Goal: Task Accomplishment & Management: Use online tool/utility

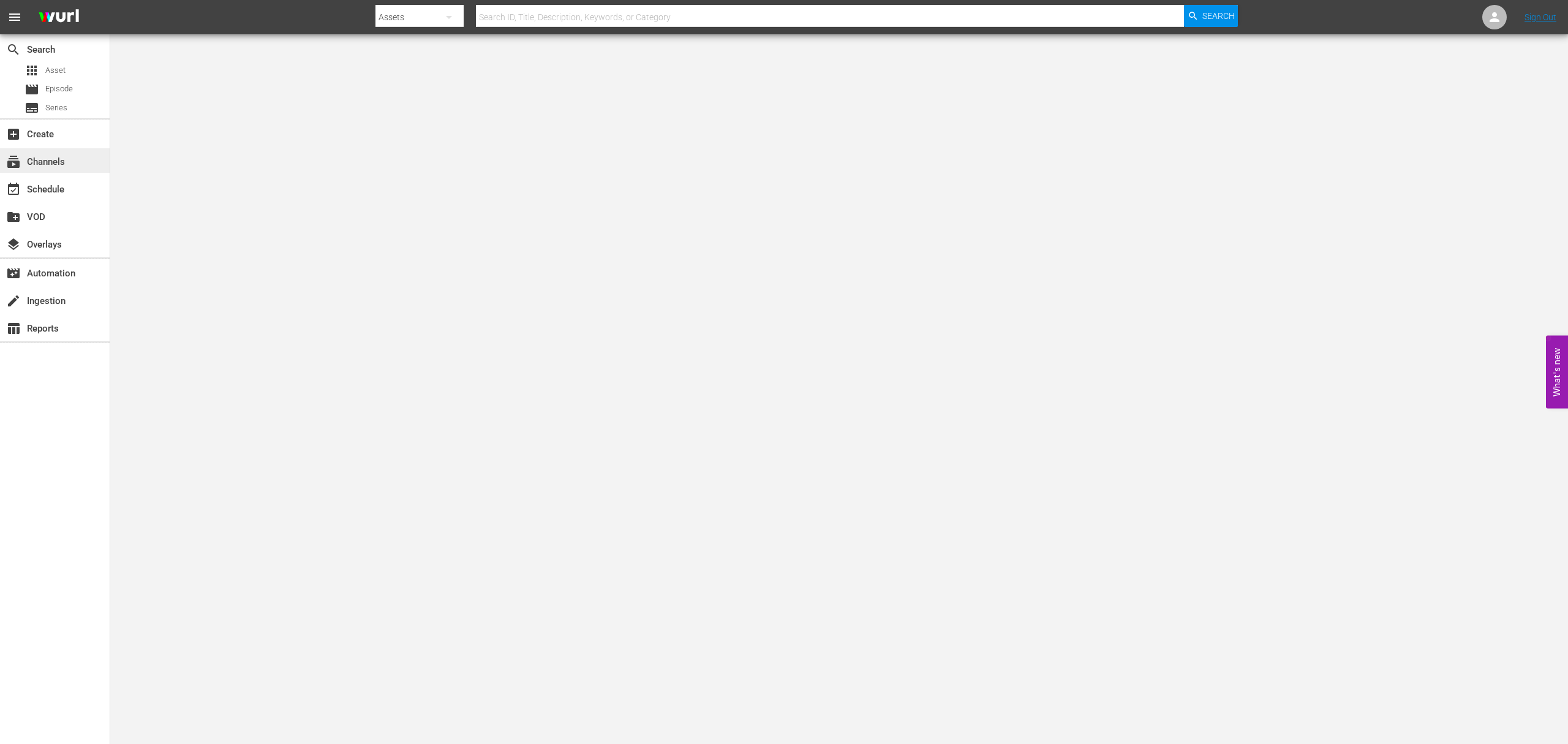
click at [42, 158] on div "subscriptions Channels" at bounding box center [34, 160] width 68 height 11
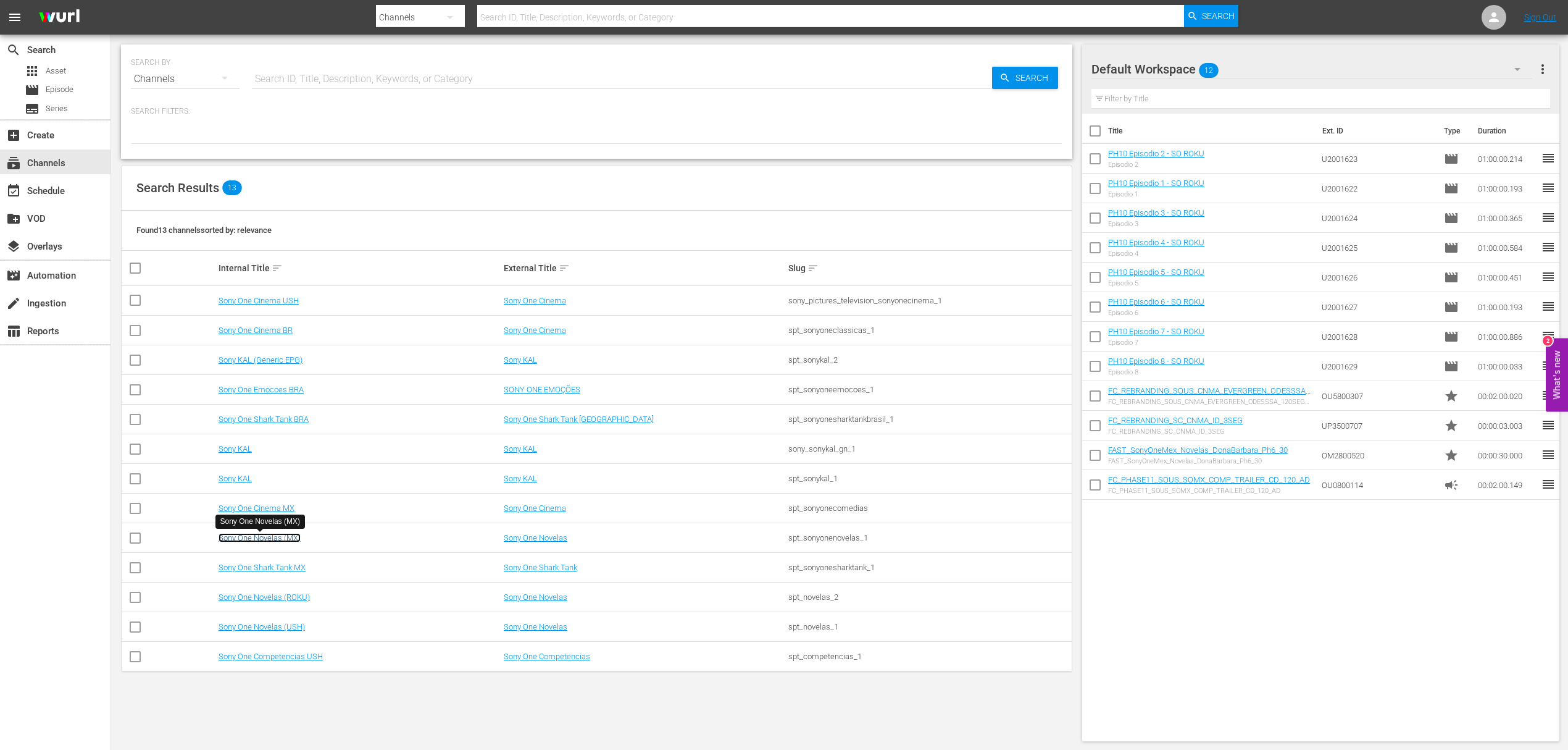
click at [267, 535] on link "Sony One Novelas (MX)" at bounding box center [260, 537] width 82 height 9
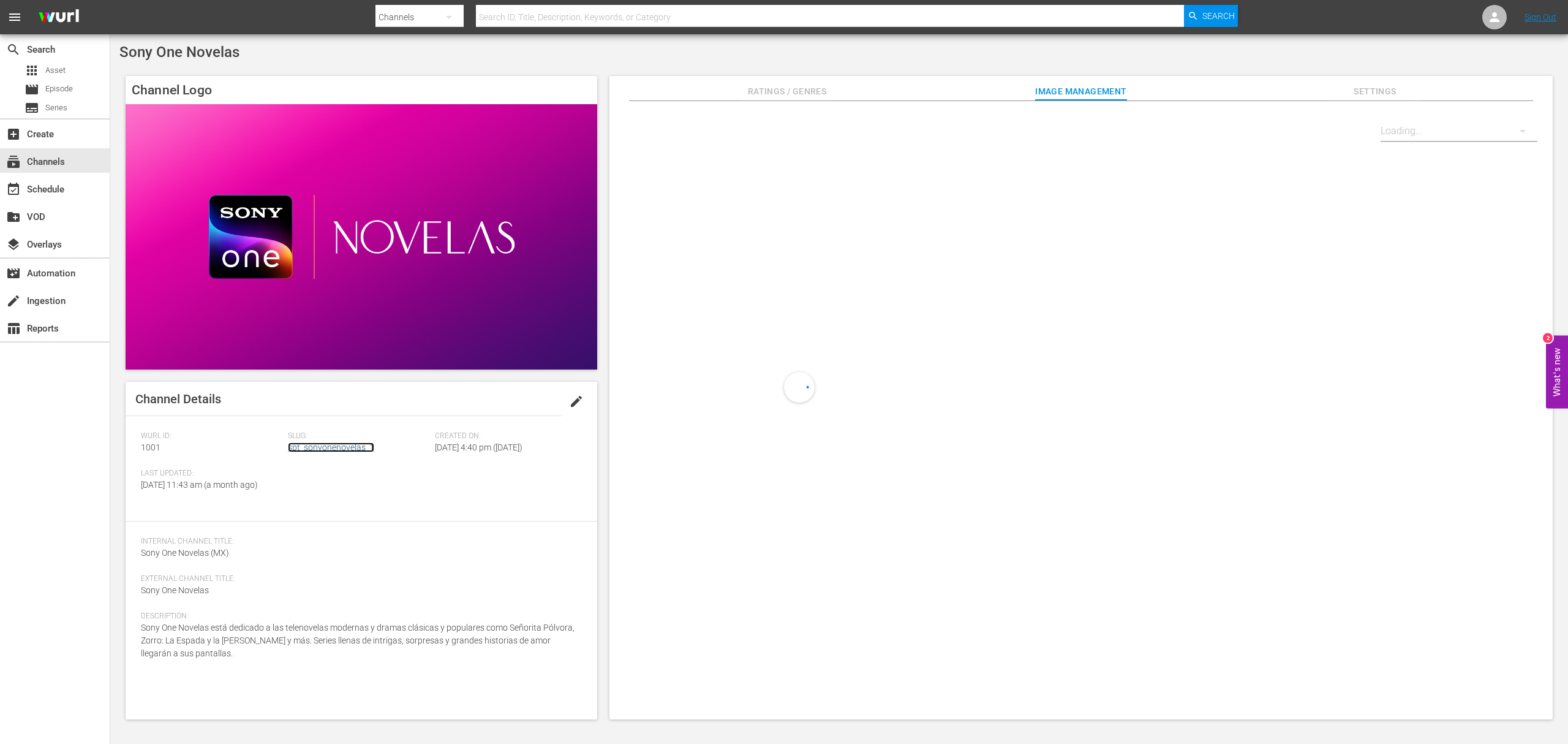
click at [333, 447] on link "spt_sonyonenovelas_1" at bounding box center [331, 447] width 86 height 10
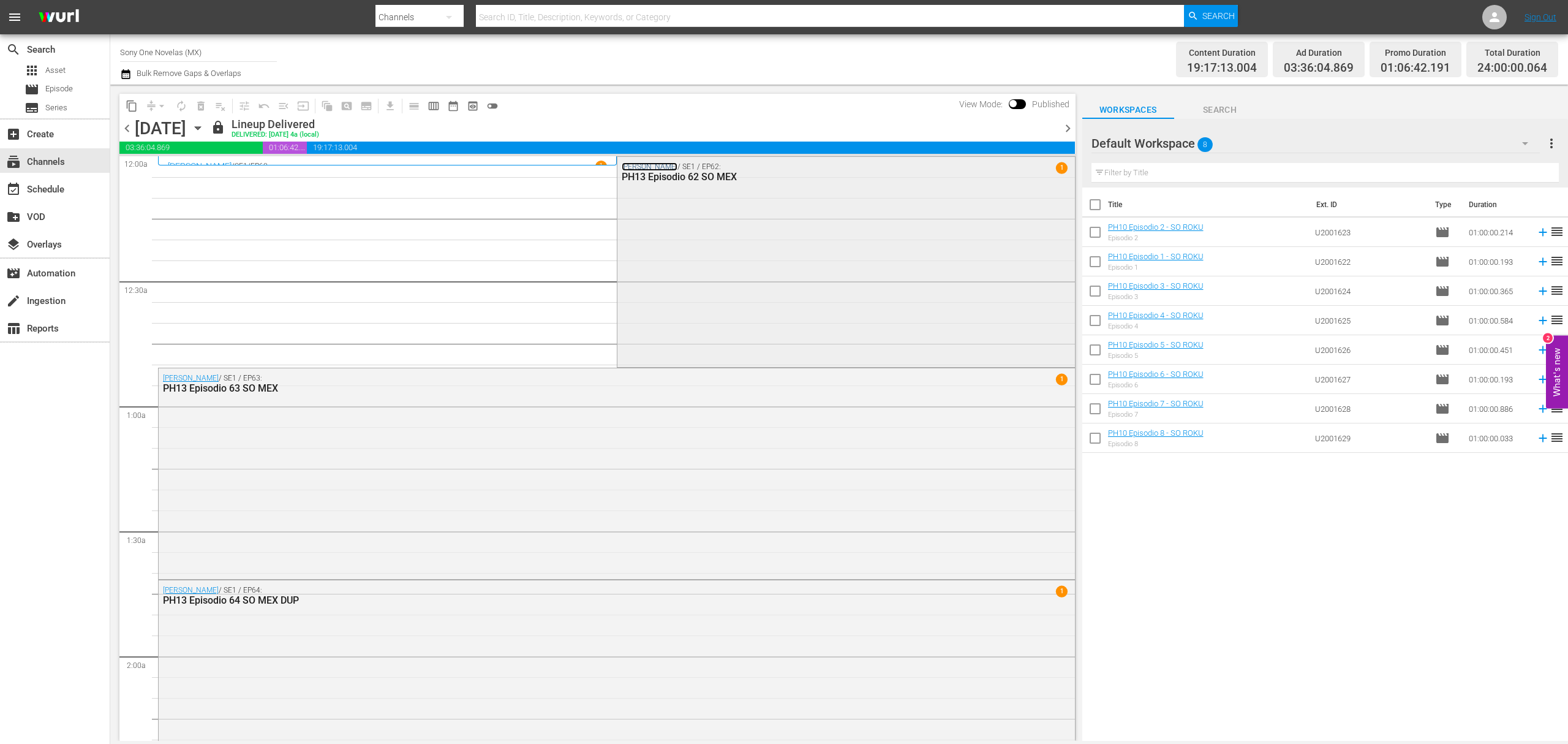
click at [637, 165] on link "[PERSON_NAME]" at bounding box center [649, 166] width 55 height 8
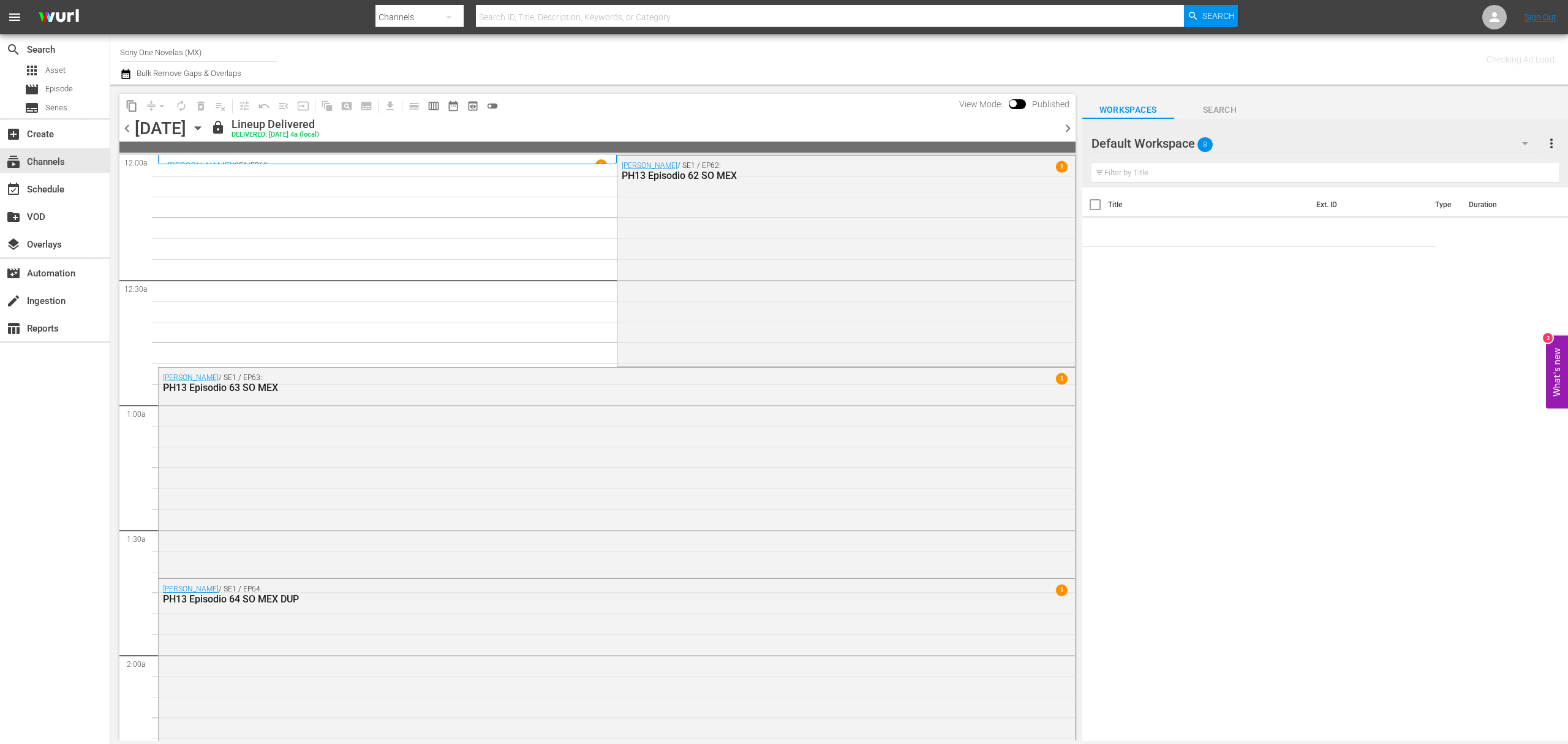
click at [502, 158] on div "[PERSON_NAME] / SE1 / EP60 1 PH13 Episodio 60 SO MEX" at bounding box center [387, 159] width 458 height 9
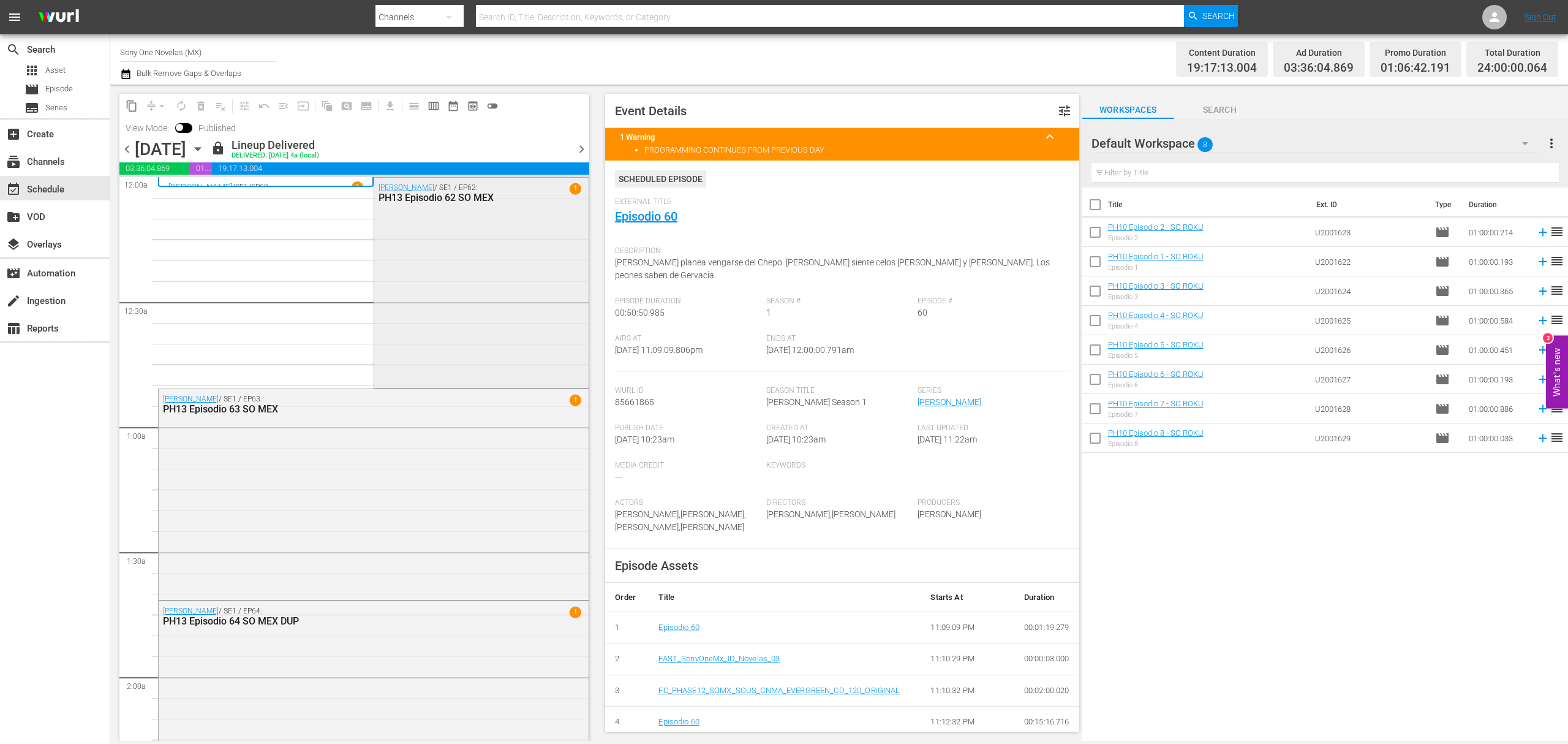
click at [411, 298] on div "[PERSON_NAME] / SE1 / EP62: PH13 Episodio 62 SO MEX 1" at bounding box center [481, 282] width 215 height 209
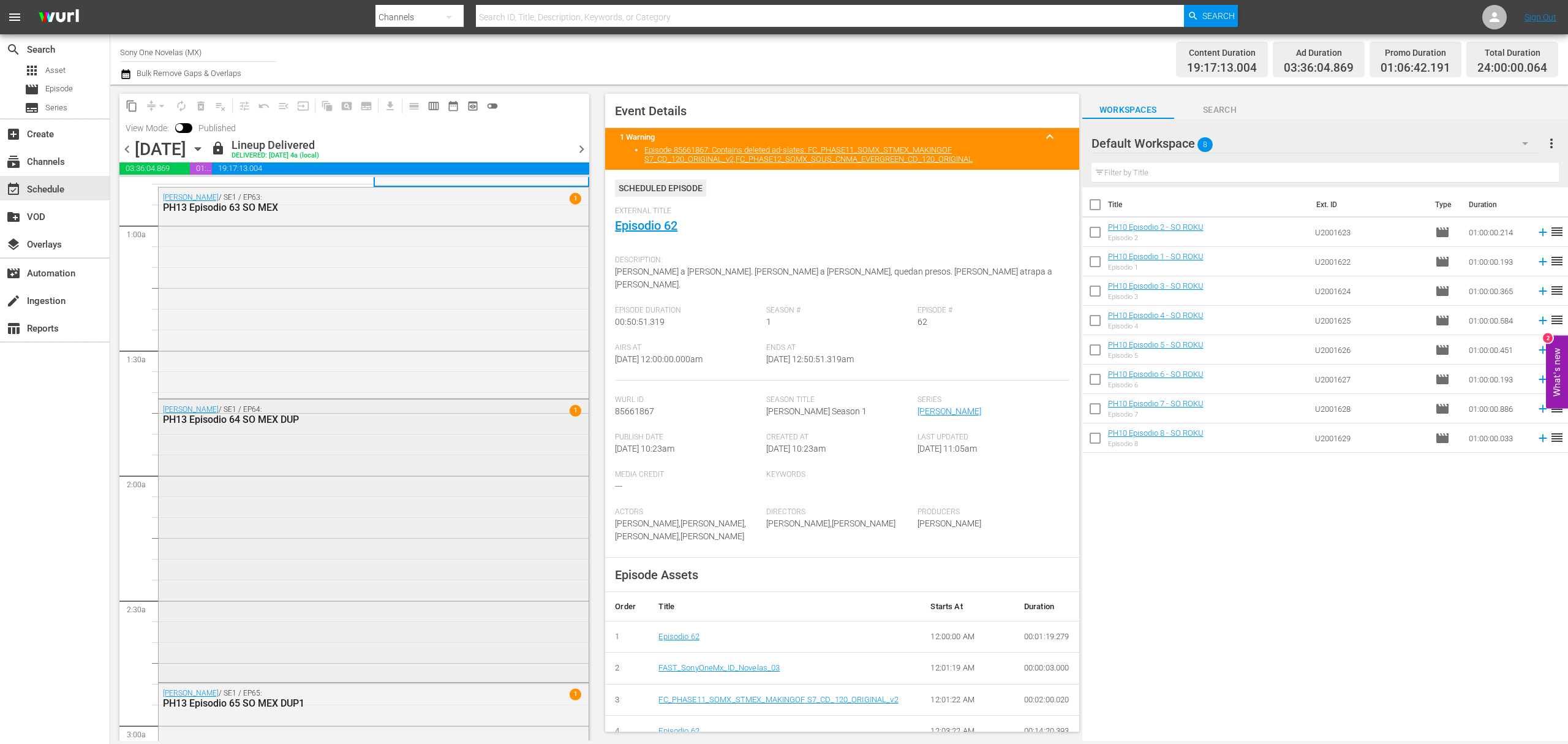
scroll to position [163, 0]
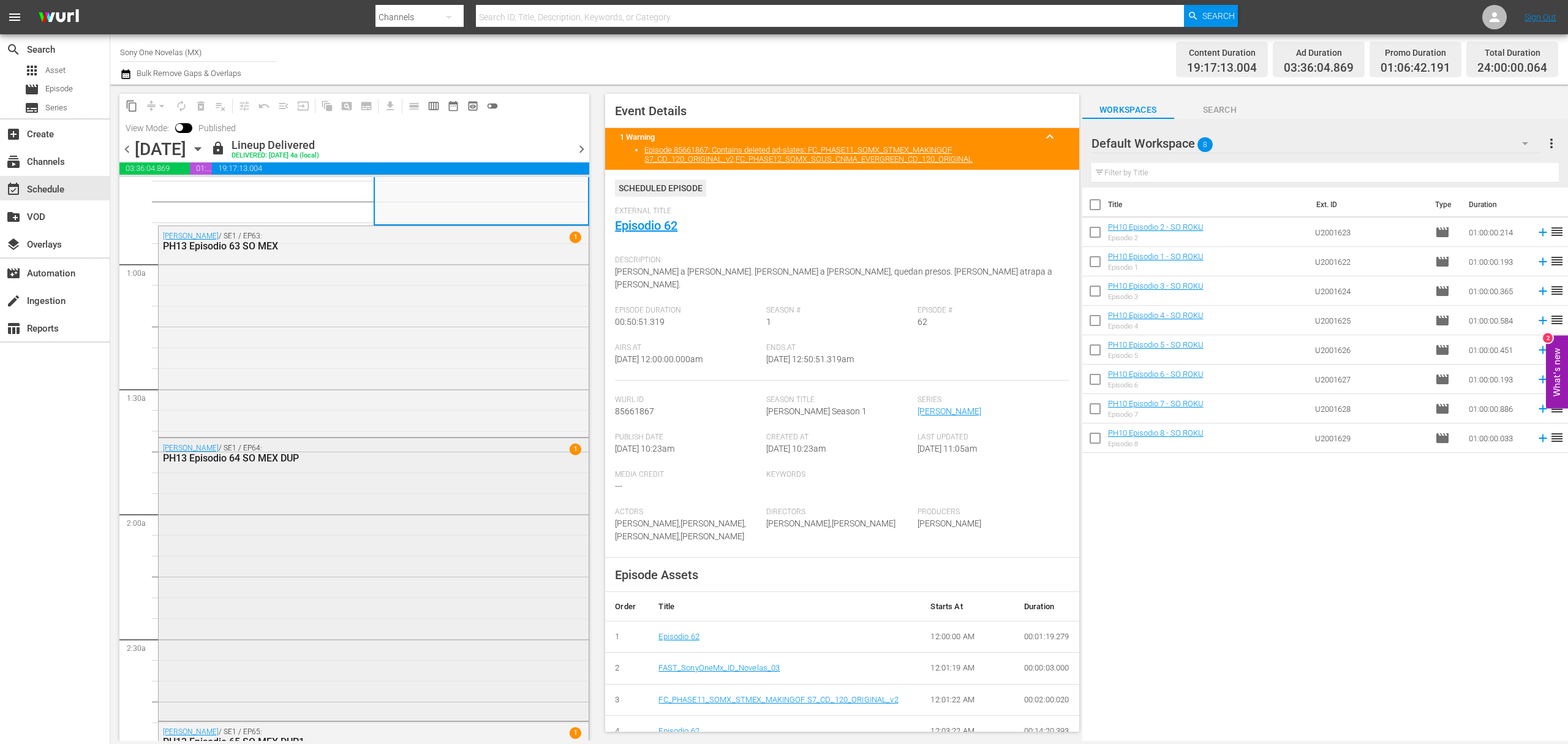
click at [386, 609] on div "[PERSON_NAME] / SE1 / EP64: PH13 Episodio 64 SO MEX DUP 1" at bounding box center [373, 578] width 430 height 280
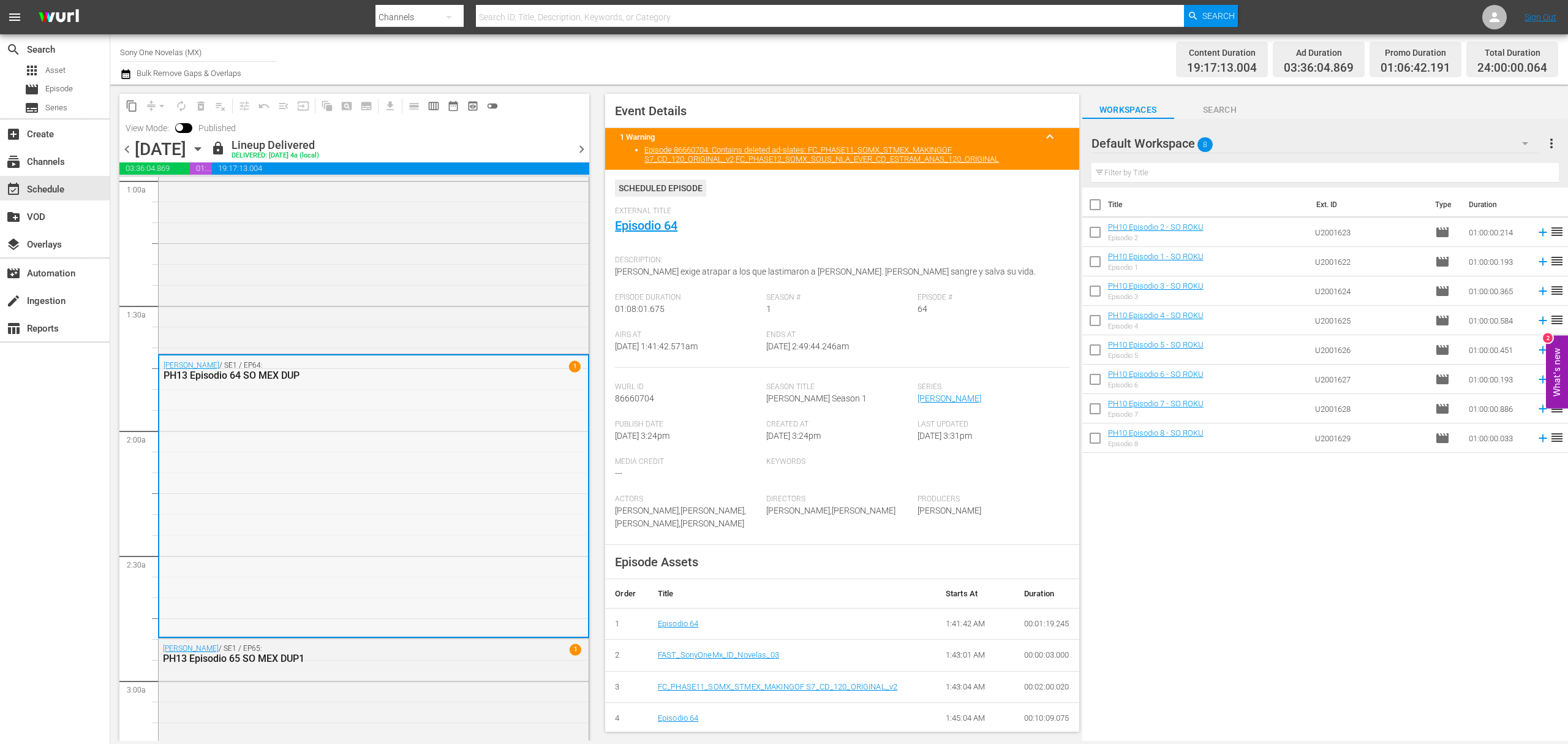
scroll to position [245, 0]
click at [58, 65] on span "Asset" at bounding box center [55, 71] width 20 height 12
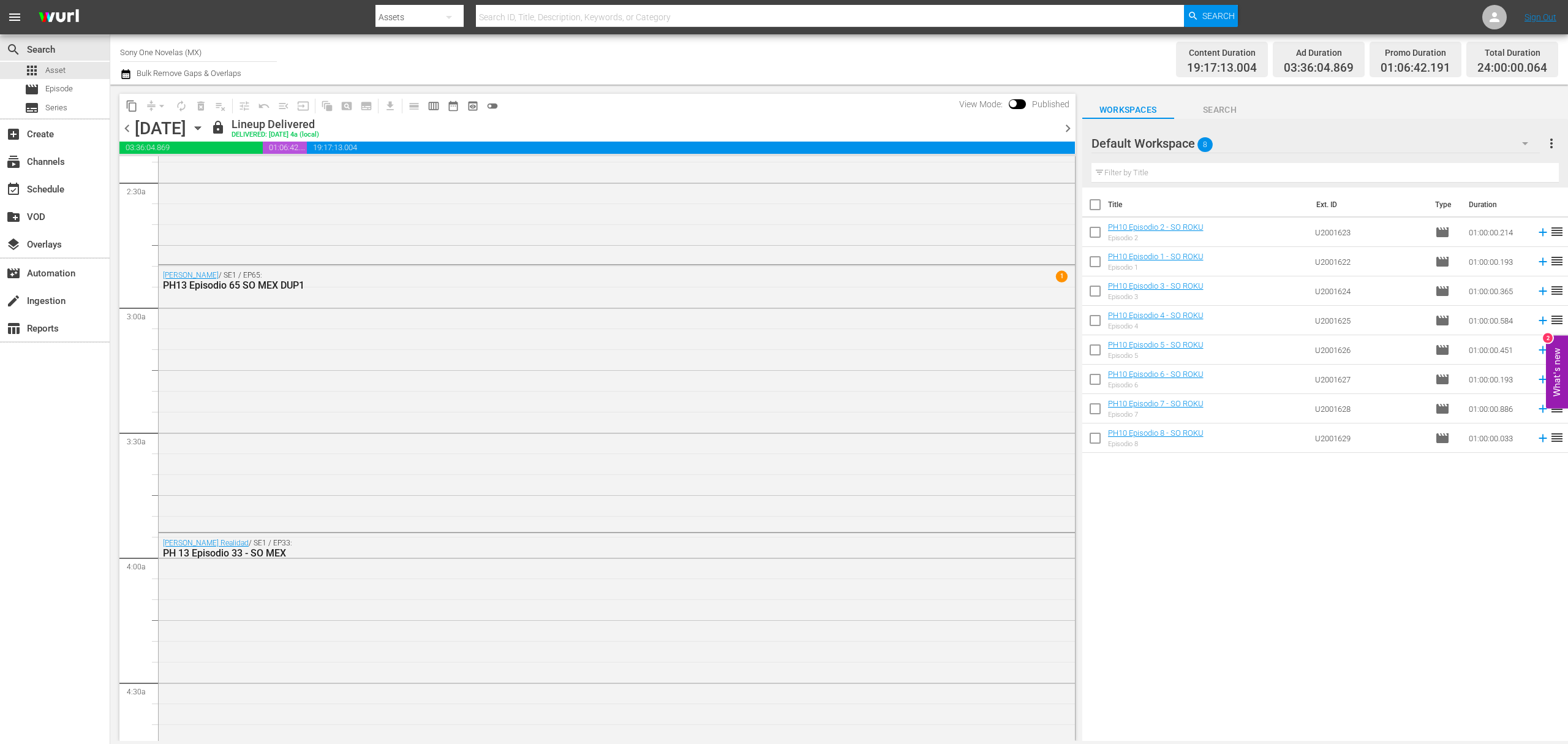
scroll to position [572, 0]
